Goal: Find specific page/section: Find specific page/section

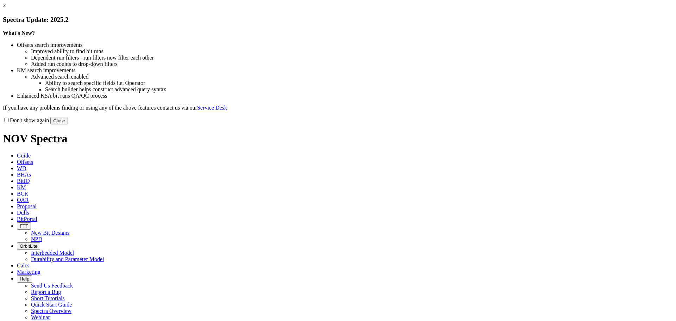
click at [68, 124] on button "Close" at bounding box center [59, 120] width 18 height 7
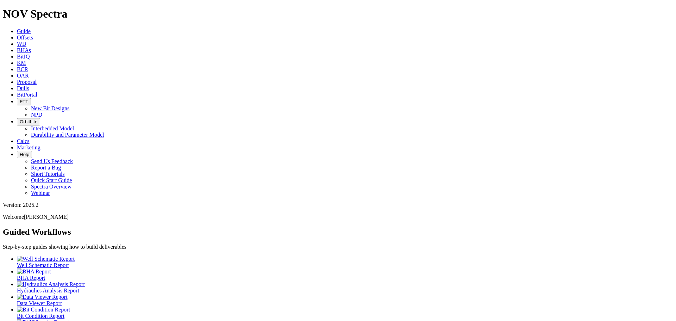
click at [33, 34] on span "Offsets" at bounding box center [25, 37] width 16 height 6
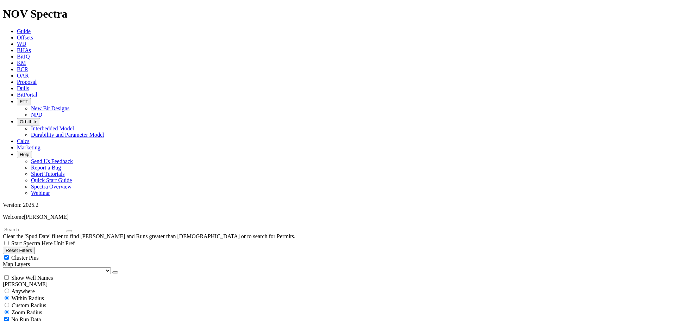
click at [33, 226] on input "text" at bounding box center [34, 229] width 62 height 7
type input "a32055"
